Goal: Transaction & Acquisition: Purchase product/service

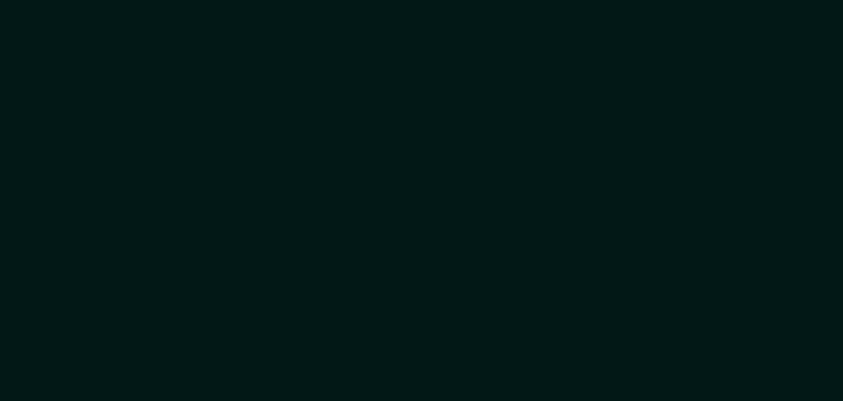
click at [302, 143] on div at bounding box center [421, 200] width 843 height 401
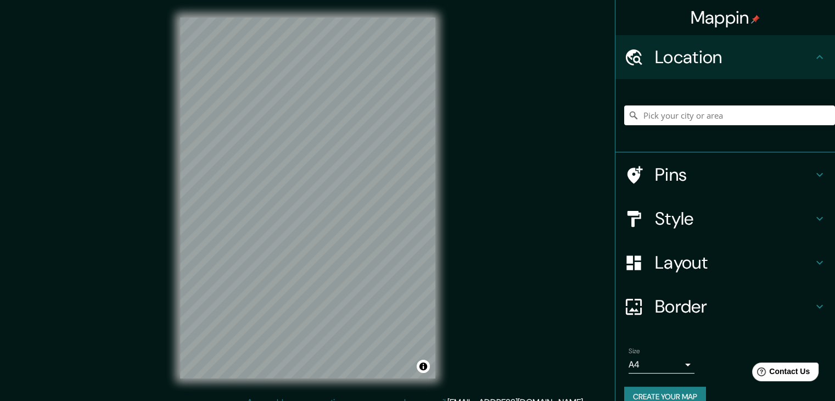
click at [700, 51] on h4 "Location" at bounding box center [734, 57] width 158 height 22
click at [742, 115] on input "Pick your city or area" at bounding box center [729, 115] width 211 height 20
click at [681, 123] on input "Pick your city or area" at bounding box center [729, 115] width 211 height 20
paste input "RVCH+H8 [GEOGRAPHIC_DATA], [GEOGRAPHIC_DATA]"
click at [684, 110] on input "[GEOGRAPHIC_DATA], [GEOGRAPHIC_DATA], [GEOGRAPHIC_DATA], [GEOGRAPHIC_DATA]" at bounding box center [729, 115] width 211 height 20
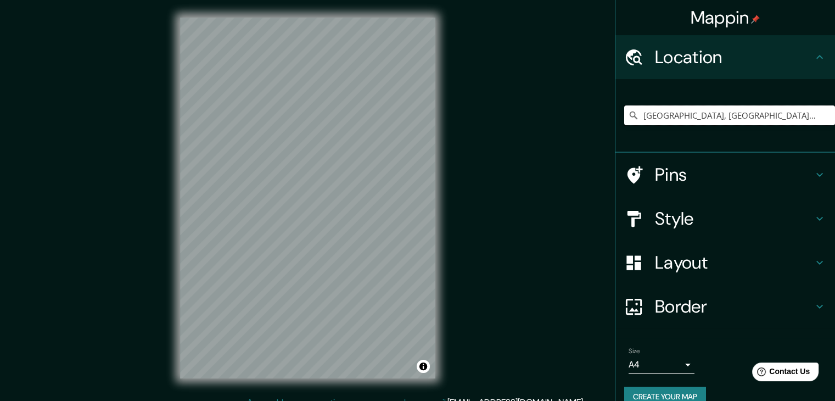
drag, startPoint x: 738, startPoint y: 117, endPoint x: 668, endPoint y: 126, distance: 69.7
click at [668, 126] on div "[GEOGRAPHIC_DATA], [GEOGRAPHIC_DATA], [GEOGRAPHIC_DATA], [GEOGRAPHIC_DATA]" at bounding box center [729, 115] width 211 height 55
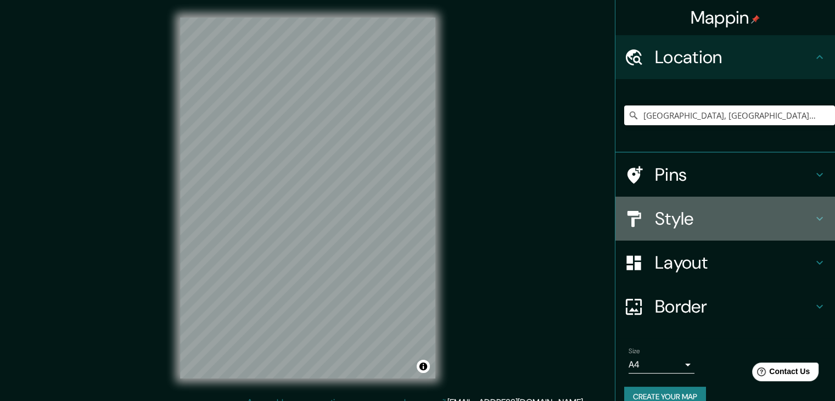
click at [768, 227] on h4 "Style" at bounding box center [734, 218] width 158 height 22
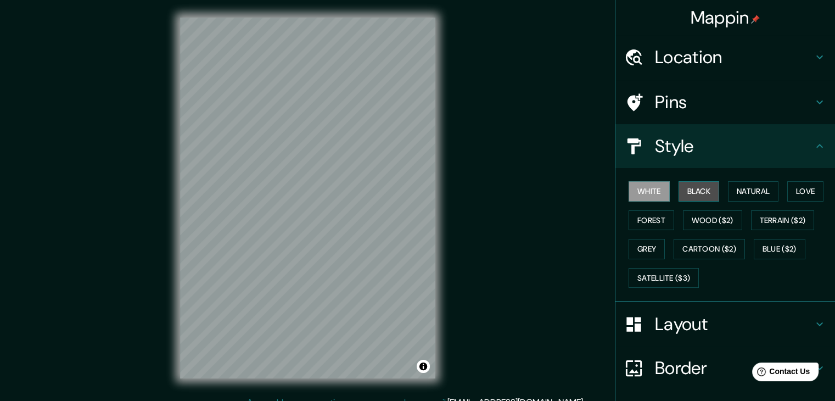
click at [694, 187] on button "Black" at bounding box center [698, 191] width 41 height 20
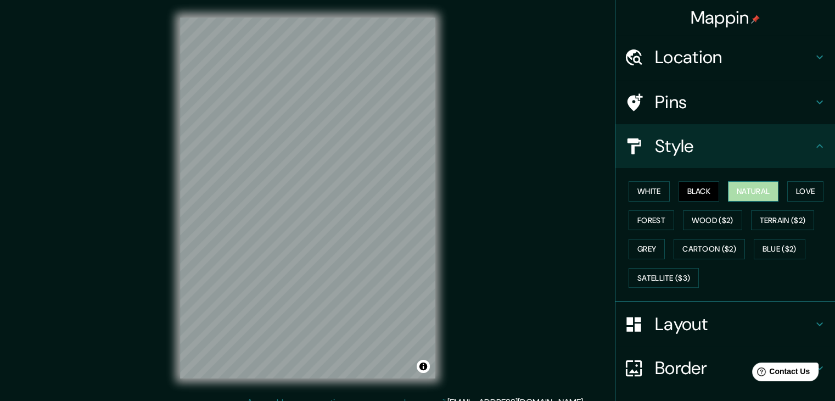
click at [746, 187] on button "Natural" at bounding box center [753, 191] width 50 height 20
drag, startPoint x: 792, startPoint y: 192, endPoint x: 722, endPoint y: 211, distance: 73.5
click at [793, 192] on button "Love" at bounding box center [805, 191] width 36 height 20
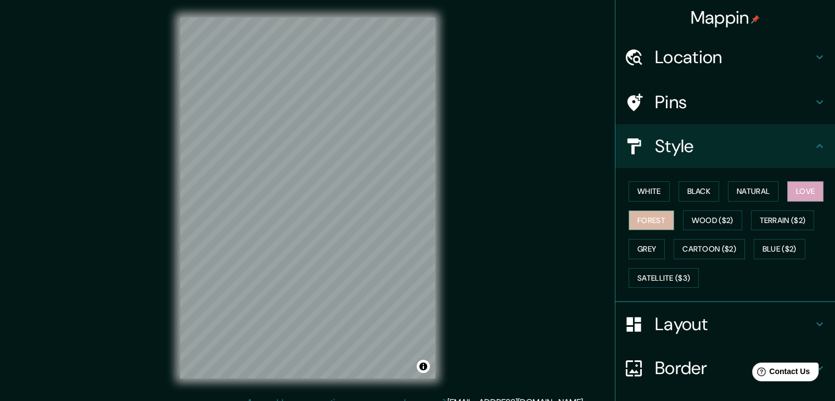
click at [643, 226] on button "Forest" at bounding box center [651, 220] width 46 height 20
click at [646, 253] on button "Grey" at bounding box center [646, 249] width 36 height 20
click at [653, 219] on button "Forest" at bounding box center [651, 220] width 46 height 20
click at [709, 57] on h4 "Location" at bounding box center [734, 57] width 158 height 22
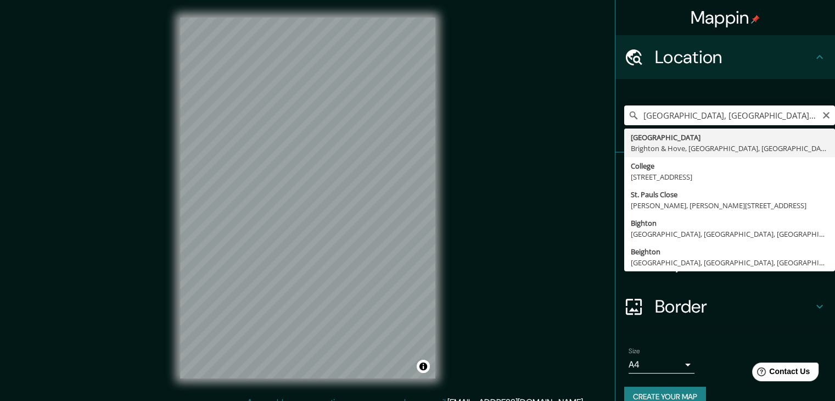
drag, startPoint x: 738, startPoint y: 118, endPoint x: 672, endPoint y: 120, distance: 66.4
click at [672, 120] on input "[GEOGRAPHIC_DATA], [GEOGRAPHIC_DATA], [GEOGRAPHIC_DATA], [GEOGRAPHIC_DATA]" at bounding box center [729, 115] width 211 height 20
click at [792, 118] on input "[GEOGRAPHIC_DATA] [GEOGRAPHIC_DATA], [GEOGRAPHIC_DATA]" at bounding box center [729, 115] width 211 height 20
type input "[GEOGRAPHIC_DATA], [GEOGRAPHIC_DATA], [GEOGRAPHIC_DATA], [GEOGRAPHIC_DATA]"
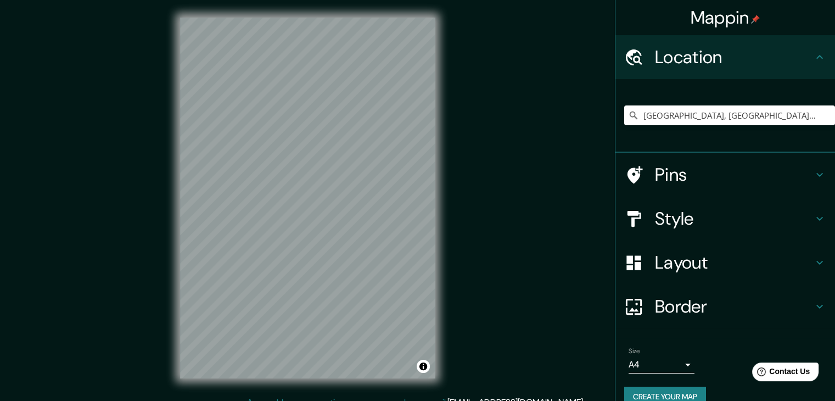
click at [479, 267] on div "Mappin Location [GEOGRAPHIC_DATA], [GEOGRAPHIC_DATA], [GEOGRAPHIC_DATA], [GEOGR…" at bounding box center [417, 206] width 835 height 413
click at [69, 77] on div "Mappin Location [GEOGRAPHIC_DATA], [GEOGRAPHIC_DATA], [GEOGRAPHIC_DATA], [GEOGR…" at bounding box center [417, 206] width 835 height 413
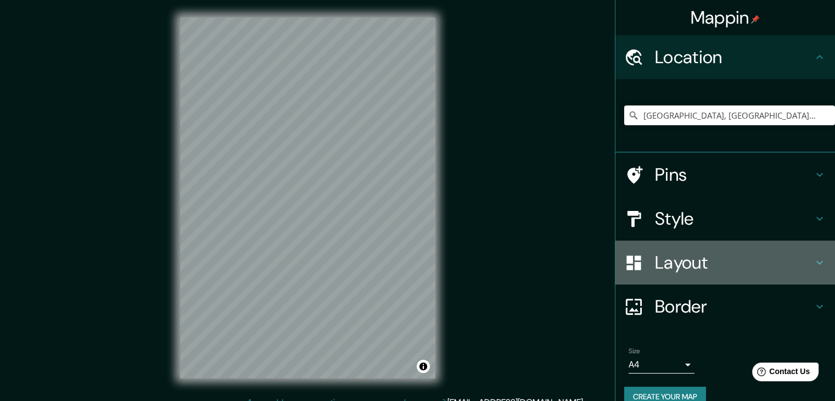
click at [704, 258] on h4 "Layout" at bounding box center [734, 262] width 158 height 22
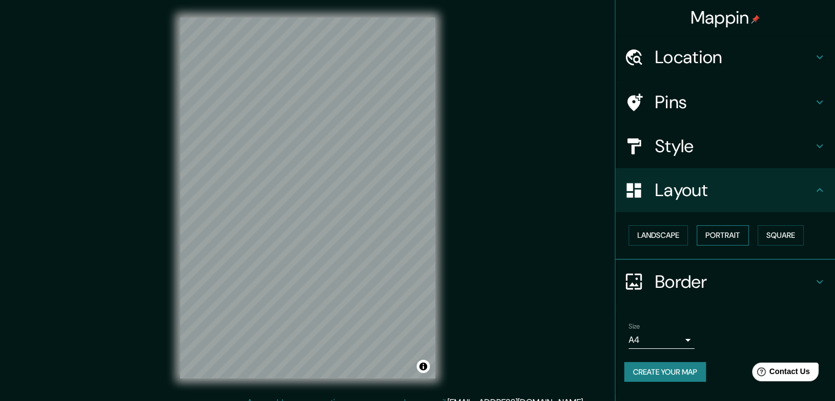
click at [720, 231] on button "Portrait" at bounding box center [722, 235] width 52 height 20
click at [678, 235] on button "Landscape" at bounding box center [657, 235] width 59 height 20
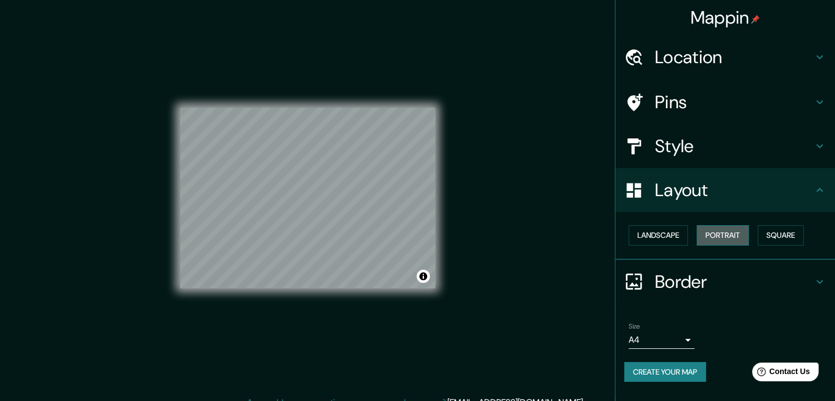
click at [745, 229] on button "Portrait" at bounding box center [722, 235] width 52 height 20
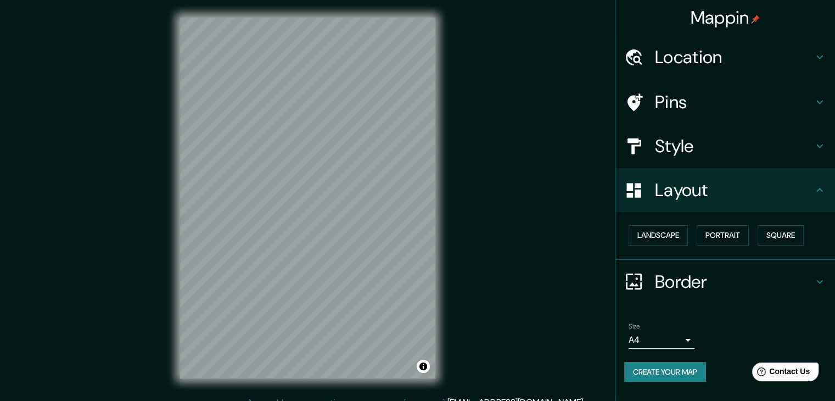
click at [783, 224] on div "Landscape [GEOGRAPHIC_DATA]" at bounding box center [729, 235] width 211 height 29
click at [784, 231] on button "Square" at bounding box center [780, 235] width 46 height 20
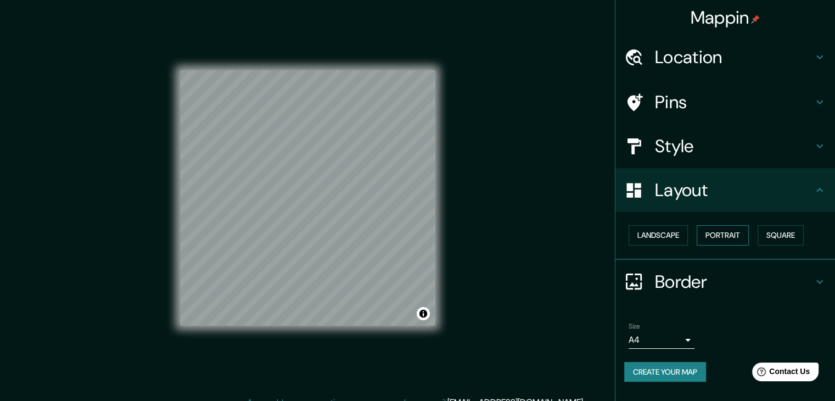
click at [715, 233] on button "Portrait" at bounding box center [722, 235] width 52 height 20
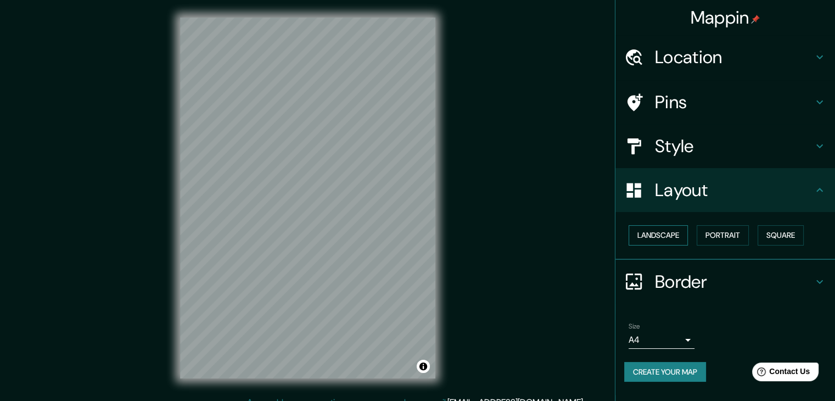
click at [670, 237] on button "Landscape" at bounding box center [657, 235] width 59 height 20
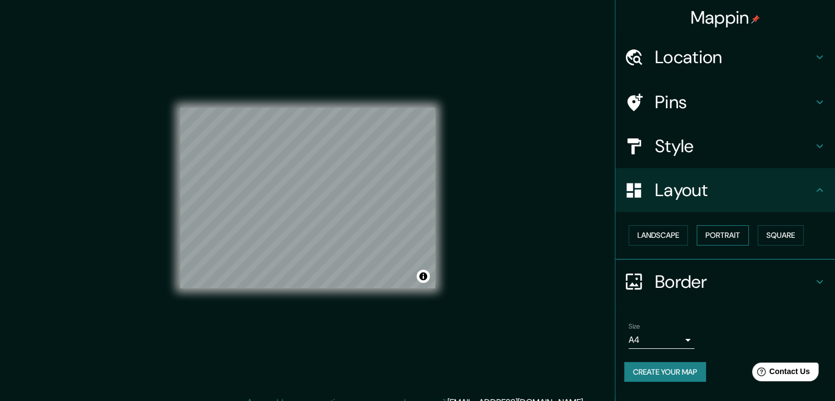
click at [733, 238] on button "Portrait" at bounding box center [722, 235] width 52 height 20
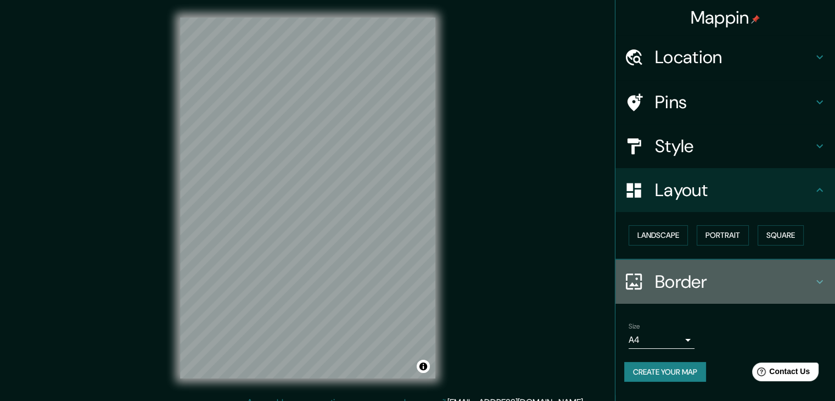
drag, startPoint x: 736, startPoint y: 273, endPoint x: 717, endPoint y: 221, distance: 56.3
click at [737, 273] on h4 "Border" at bounding box center [734, 282] width 158 height 22
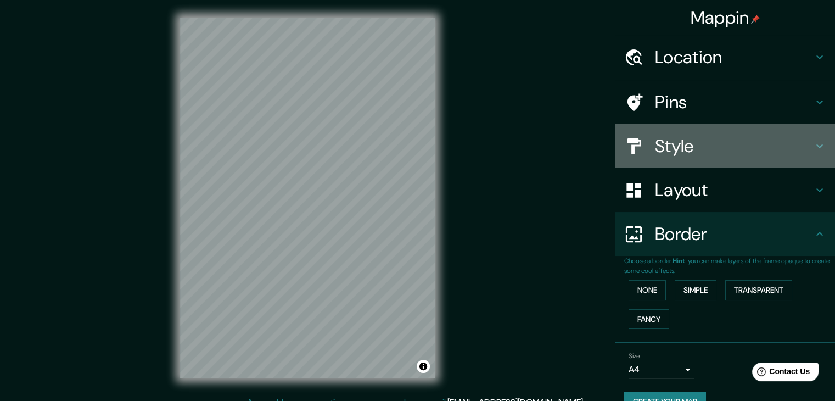
click at [691, 128] on div "Style" at bounding box center [725, 146] width 220 height 44
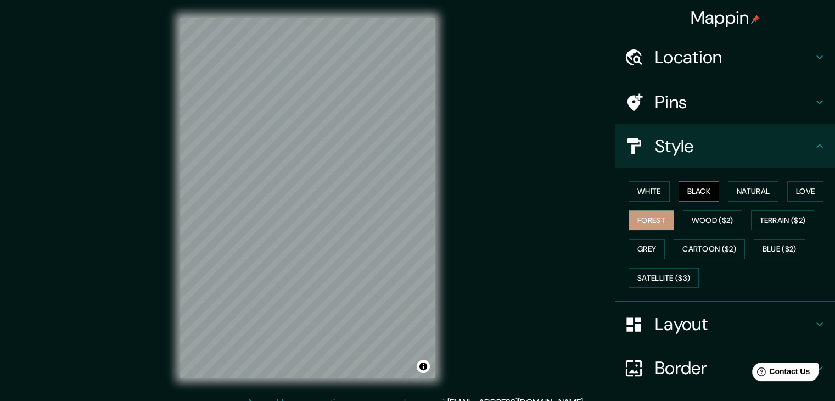
click at [696, 196] on button "Black" at bounding box center [698, 191] width 41 height 20
click at [654, 194] on button "White" at bounding box center [648, 191] width 41 height 20
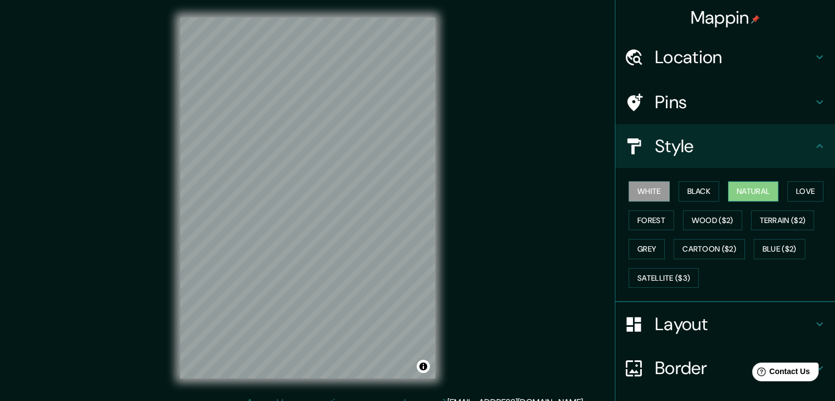
click at [761, 186] on button "Natural" at bounding box center [753, 191] width 50 height 20
